Goal: Transaction & Acquisition: Purchase product/service

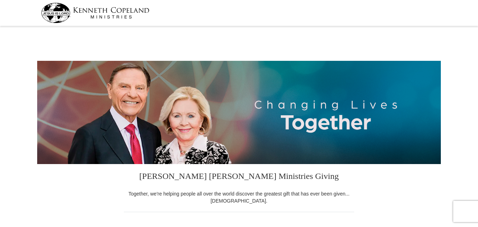
select select "SC"
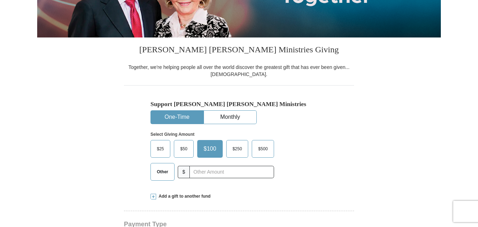
scroll to position [127, 0]
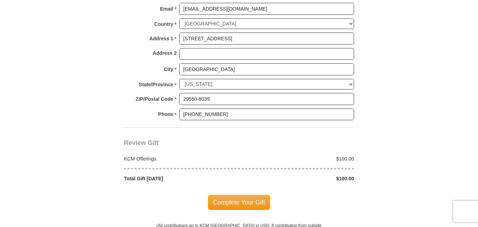
scroll to position [538, 0]
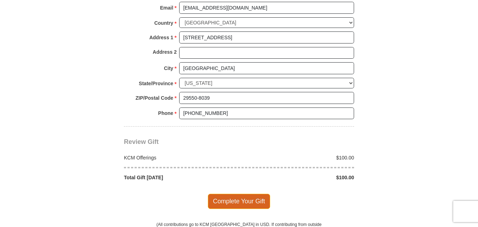
click at [243, 203] on span "Complete Your Gift" at bounding box center [239, 201] width 63 height 15
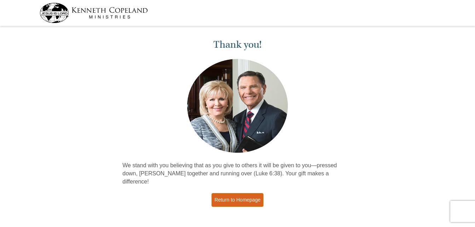
click at [239, 193] on link "Return to Homepage" at bounding box center [238, 200] width 52 height 14
